Goal: Information Seeking & Learning: Understand process/instructions

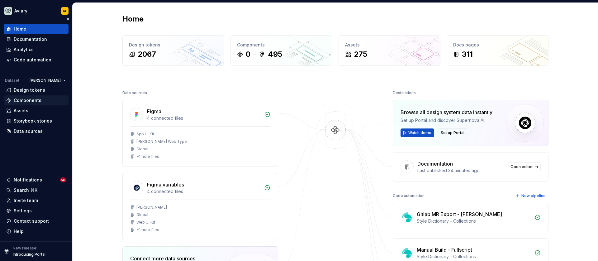
click at [35, 101] on div "Components" at bounding box center [28, 100] width 28 height 6
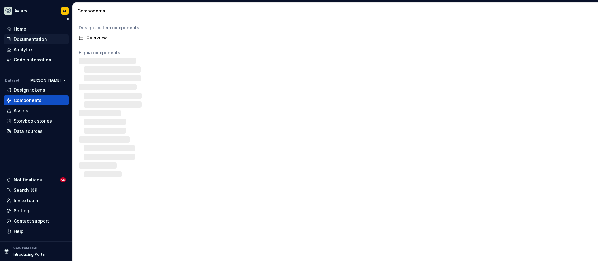
click at [42, 38] on div "Documentation" at bounding box center [30, 39] width 33 height 6
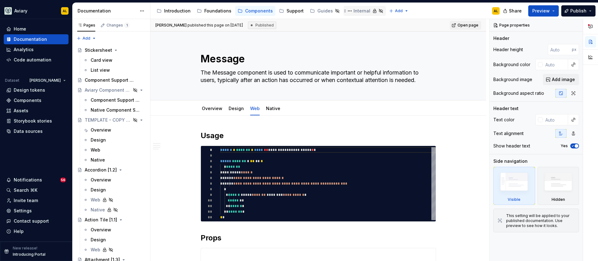
click at [353, 13] on div "Internal" at bounding box center [361, 11] width 17 height 6
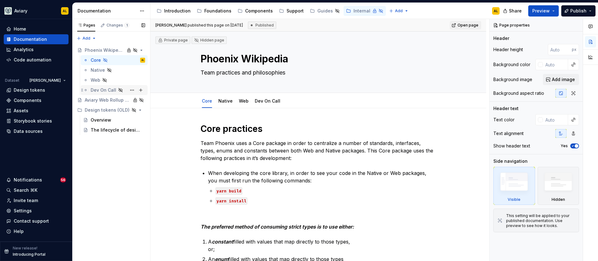
click at [109, 91] on div "Dev On Call" at bounding box center [104, 90] width 26 height 6
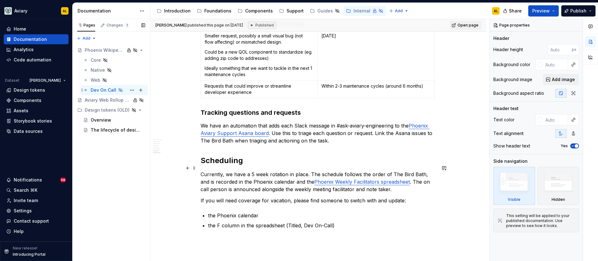
scroll to position [739, 0]
type textarea "*"
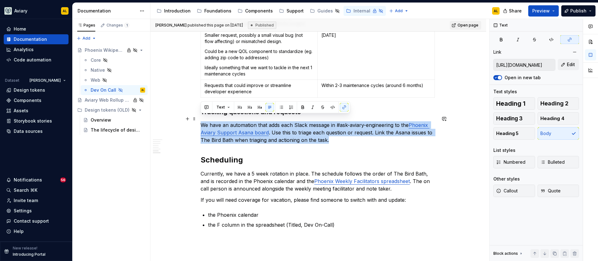
drag, startPoint x: 332, startPoint y: 134, endPoint x: 198, endPoint y: 118, distance: 134.9
click at [343, 135] on p "We have an automation that adds each Slack message in #ask-aviary-engineering t…" at bounding box center [318, 132] width 235 height 22
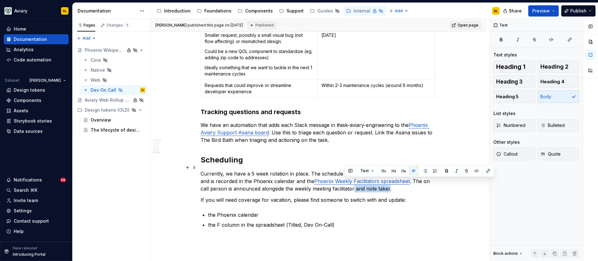
drag, startPoint x: 380, startPoint y: 182, endPoint x: 344, endPoint y: 183, distance: 35.5
click at [344, 183] on p "Currently, we have a 5 week rotation in place. The schedule follows the order o…" at bounding box center [318, 181] width 235 height 22
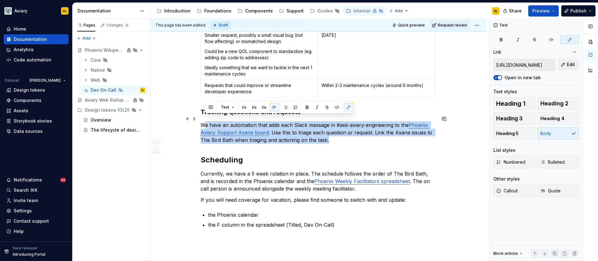
drag, startPoint x: 336, startPoint y: 135, endPoint x: 206, endPoint y: 118, distance: 131.2
click at [206, 121] on p "We have an automation that adds each Slack message in #ask-aviary-engineering t…" at bounding box center [318, 132] width 235 height 22
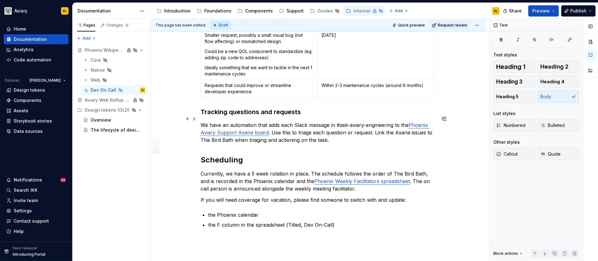
click at [334, 135] on p "We have an automation that adds each Slack message in #ask-aviary-engineering t…" at bounding box center [318, 132] width 235 height 22
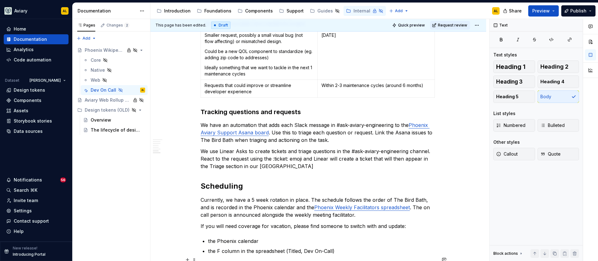
type textarea "*"
drag, startPoint x: 246, startPoint y: 147, endPoint x: 219, endPoint y: 144, distance: 27.5
click at [219, 147] on p "We use Linear Asks to create tickets and triage questions in the #ask-aviary-en…" at bounding box center [318, 158] width 235 height 22
click at [361, 132] on button "button" at bounding box center [362, 133] width 9 height 9
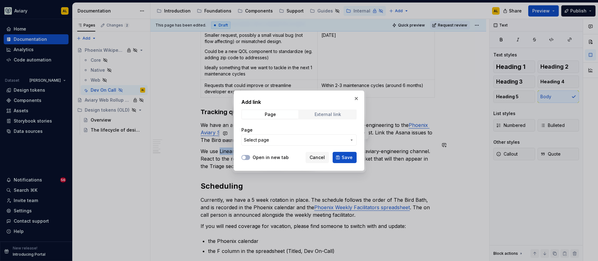
click at [323, 113] on div "External link" at bounding box center [327, 114] width 26 height 5
click at [306, 138] on input "URL" at bounding box center [298, 139] width 115 height 11
paste input "[URL][DOMAIN_NAME]"
type input "[URL][DOMAIN_NAME]"
click at [339, 156] on button "Save" at bounding box center [345, 157] width 24 height 11
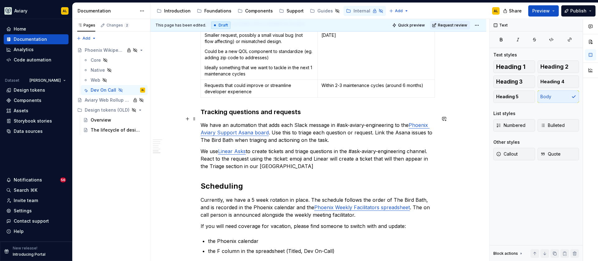
click at [371, 121] on p "We have an automation that adds each Slack message in #ask-aviary-engineering t…" at bounding box center [318, 132] width 235 height 22
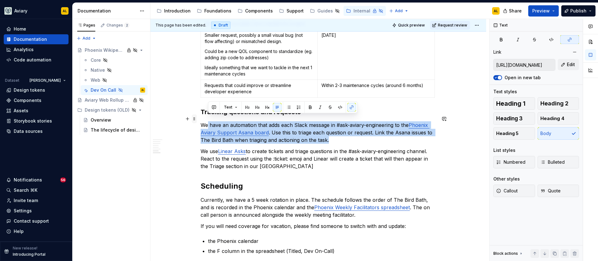
drag, startPoint x: 351, startPoint y: 132, endPoint x: 194, endPoint y: 117, distance: 157.3
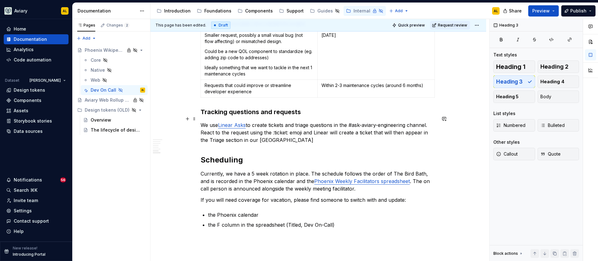
click at [290, 132] on p "We use Linear Asks to create tickets and triage questions in the #ask-aviary-en…" at bounding box center [318, 132] width 235 height 22
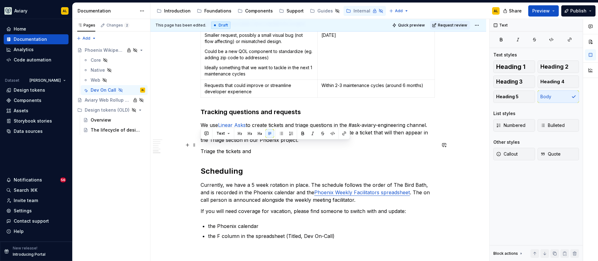
drag, startPoint x: 253, startPoint y: 146, endPoint x: 174, endPoint y: 142, distance: 78.6
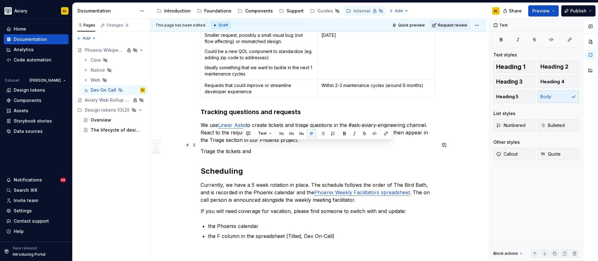
drag, startPoint x: 283, startPoint y: 142, endPoint x: 243, endPoint y: 147, distance: 40.4
click at [243, 147] on p "Triage the tickets and" at bounding box center [318, 150] width 235 height 7
click at [312, 147] on p "Triage the tickets to the best of your ability and place them in The Hatchery" at bounding box center [318, 150] width 235 height 7
drag, startPoint x: 384, startPoint y: 145, endPoint x: 243, endPoint y: 144, distance: 141.1
click at [243, 147] on p "Triage the tickets to the best of your ability and place them in The Hatchery" at bounding box center [318, 150] width 235 height 7
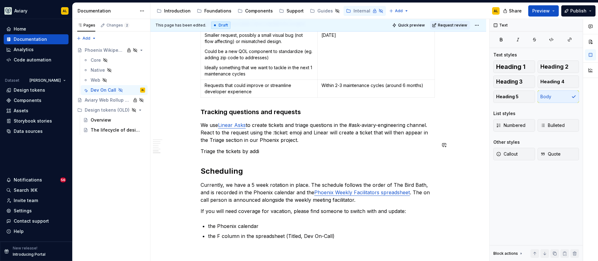
type textarea "*"
click at [323, 147] on p "Triage the tickets by adding them to the backlog of The Hatchery project." at bounding box center [318, 150] width 235 height 7
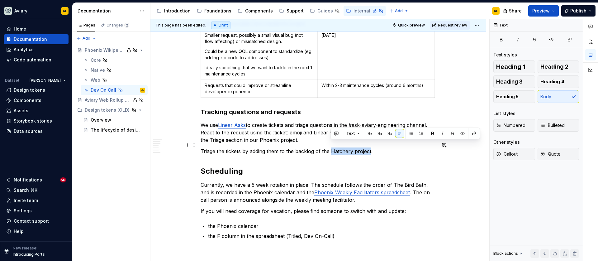
drag, startPoint x: 331, startPoint y: 145, endPoint x: 369, endPoint y: 146, distance: 38.6
click at [369, 147] on p "Triage the tickets by adding them to the backlog of the Hatchery project." at bounding box center [318, 150] width 235 height 7
click at [474, 134] on button "button" at bounding box center [474, 133] width 9 height 9
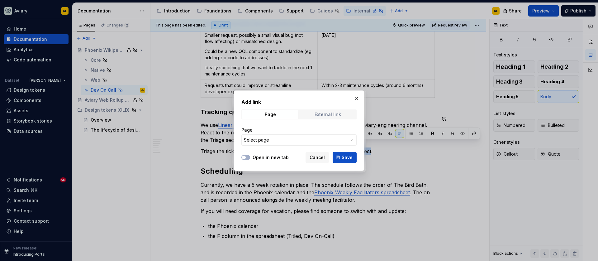
click at [318, 112] on div "External link" at bounding box center [327, 114] width 26 height 5
click at [303, 137] on input "URL" at bounding box center [298, 139] width 115 height 11
paste input "[URL][DOMAIN_NAME]"
type input "[URL][DOMAIN_NAME]"
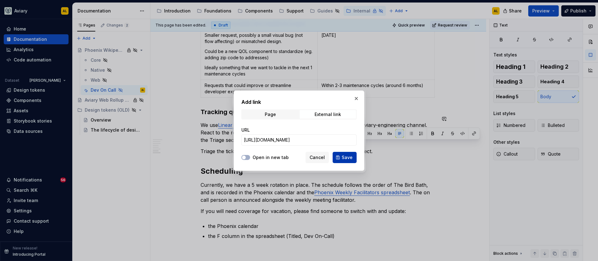
scroll to position [0, 0]
click at [343, 157] on span "Save" at bounding box center [347, 157] width 11 height 6
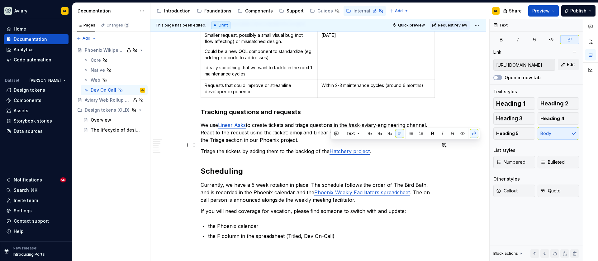
click at [267, 147] on p "Triage the tickets by adding them to the backlog of the Hatchery project ." at bounding box center [318, 150] width 235 height 7
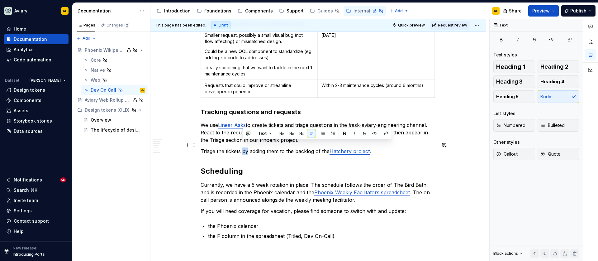
drag, startPoint x: 248, startPoint y: 145, endPoint x: 243, endPoint y: 145, distance: 4.1
click at [243, 147] on p "Triage the tickets by adding them to the backlog of the Hatchery project ." at bounding box center [318, 150] width 235 height 7
click at [278, 166] on h2 "Scheduling" at bounding box center [318, 171] width 235 height 10
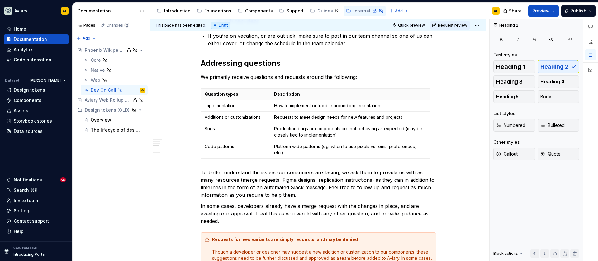
scroll to position [186, 0]
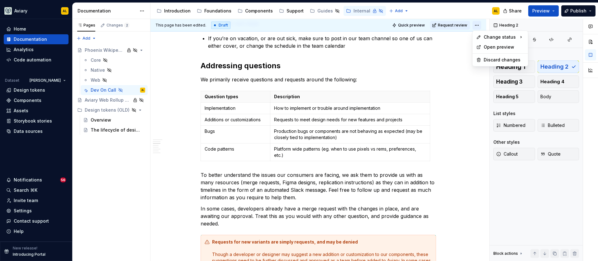
click at [479, 24] on html "Aviary AL Home Documentation Analytics Code automation Dataset [PERSON_NAME] De…" at bounding box center [299, 130] width 598 height 261
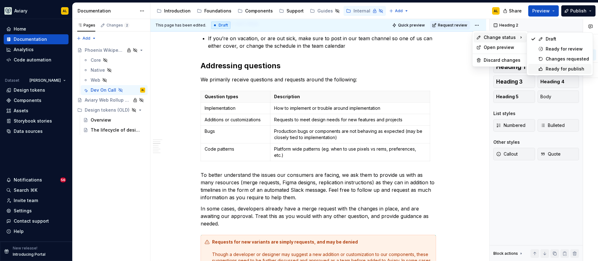
click at [548, 67] on div "Ready for publish" at bounding box center [567, 69] width 43 height 6
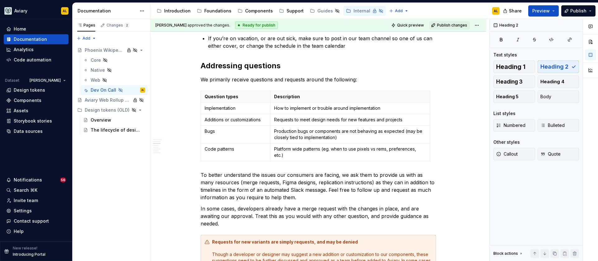
scroll to position [71, 0]
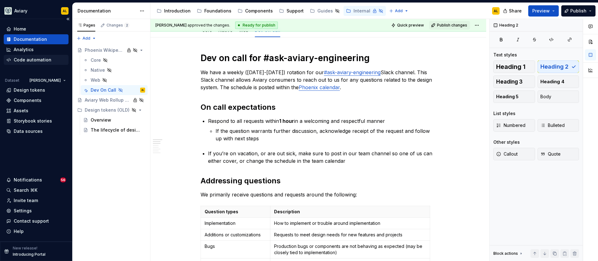
type textarea "*"
